Goal: Check status: Check status

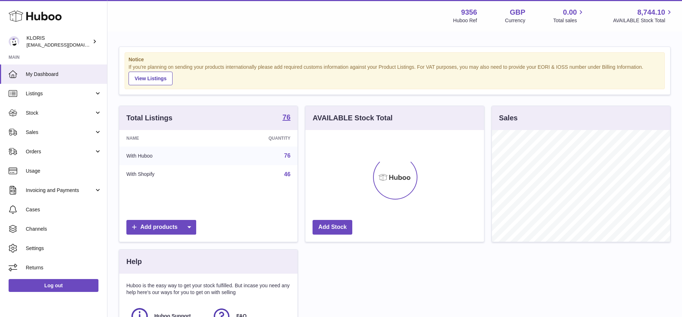
scroll to position [112, 179]
click at [41, 129] on span "Sales" at bounding box center [60, 132] width 68 height 7
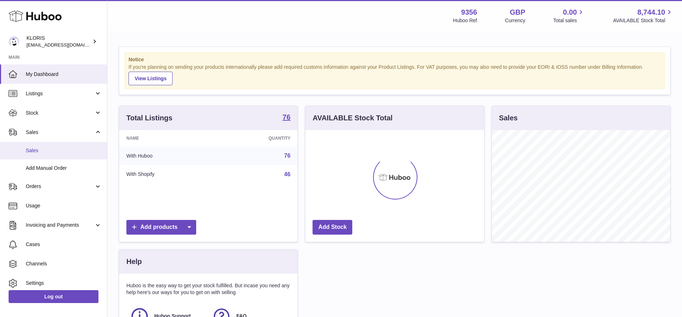
click at [41, 147] on span "Sales" at bounding box center [64, 150] width 76 height 7
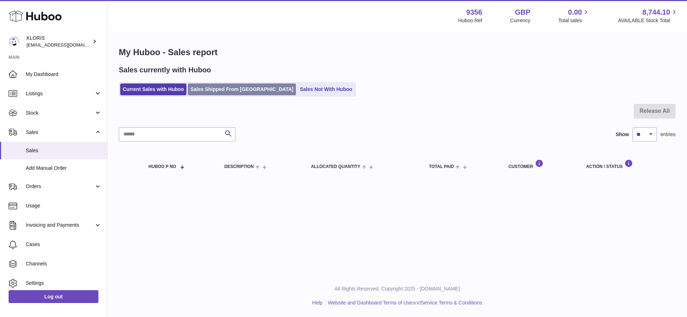
click at [233, 88] on link "Sales Shipped From [GEOGRAPHIC_DATA]" at bounding box center [242, 89] width 108 height 12
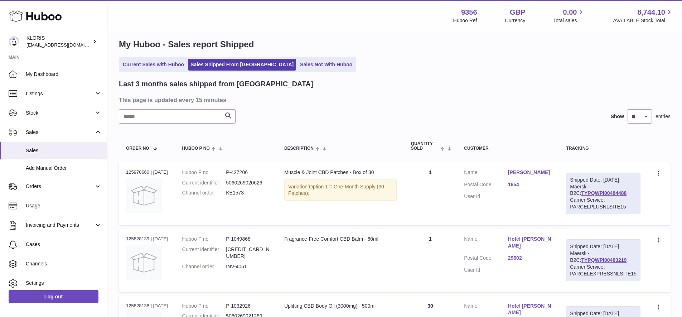
scroll to position [29, 0]
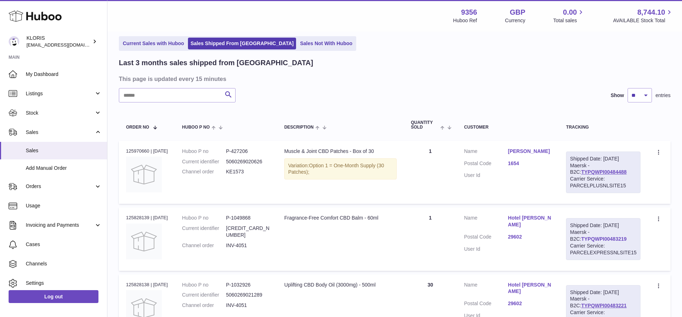
click at [601, 236] on link "TYPQWPI00483219" at bounding box center [603, 239] width 45 height 6
click at [591, 302] on link "TYPQWPI00483221" at bounding box center [603, 305] width 45 height 6
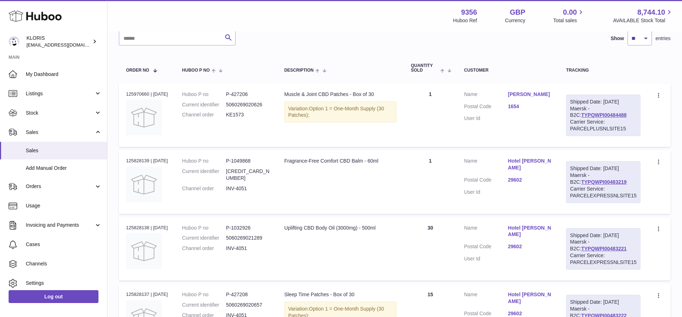
scroll to position [87, 0]
click at [600, 311] on link "TYPQWPI00483222" at bounding box center [603, 314] width 45 height 6
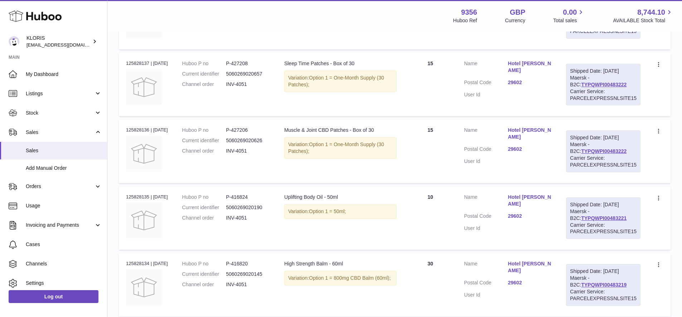
scroll to position [325, 0]
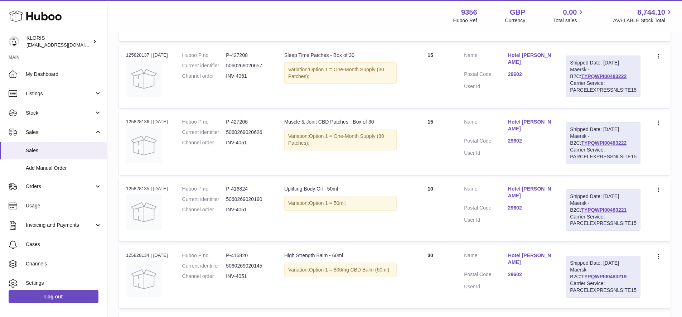
click at [609, 273] on link "TYPQWPI00483219" at bounding box center [603, 276] width 45 height 6
